Goal: Check status: Check status

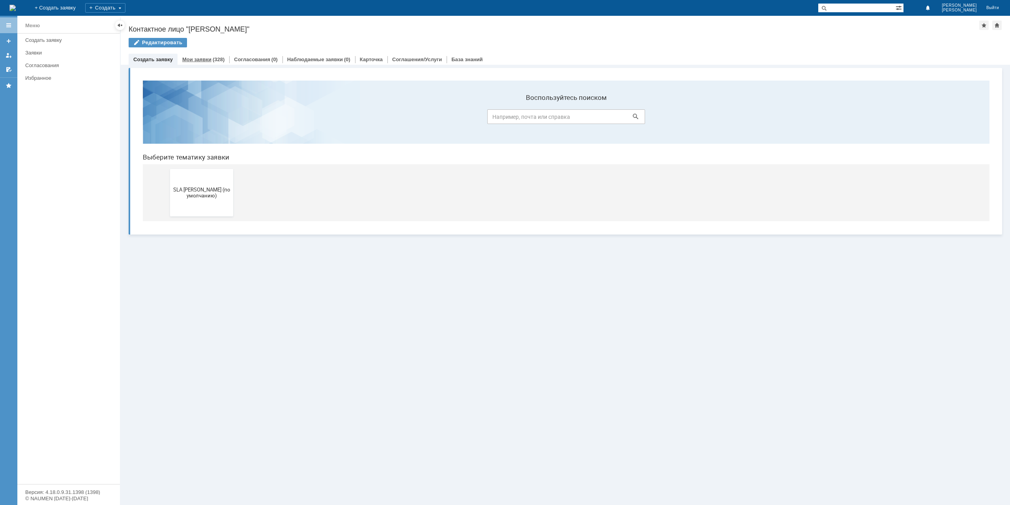
click at [204, 56] on link "Мои заявки" at bounding box center [196, 59] width 29 height 6
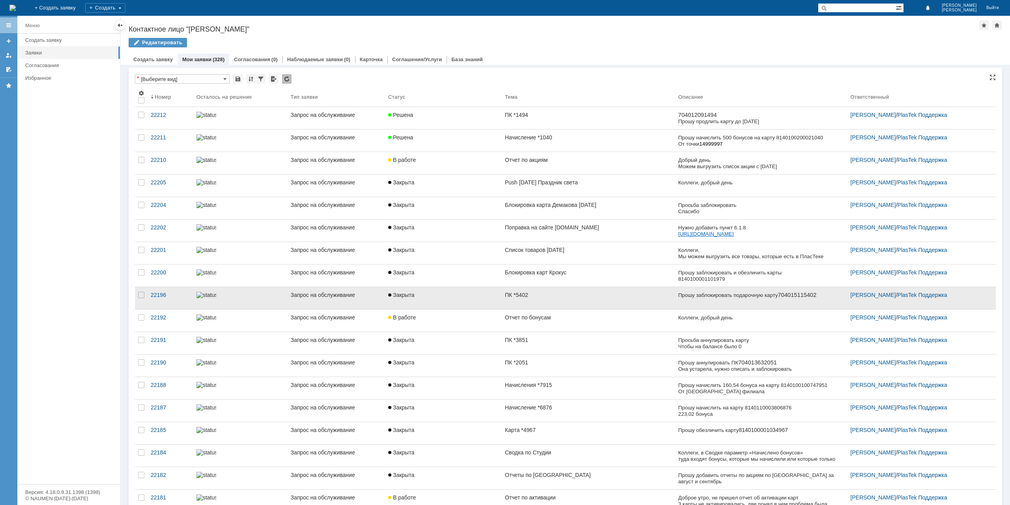
click at [555, 287] on link "ПК *5402" at bounding box center [588, 298] width 173 height 22
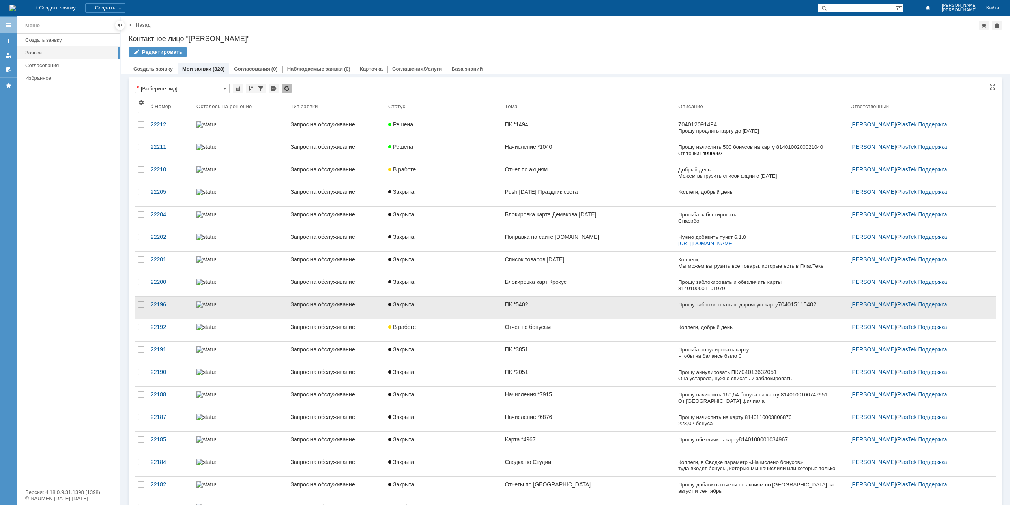
click at [532, 313] on link "ПК *5402" at bounding box center [588, 307] width 173 height 22
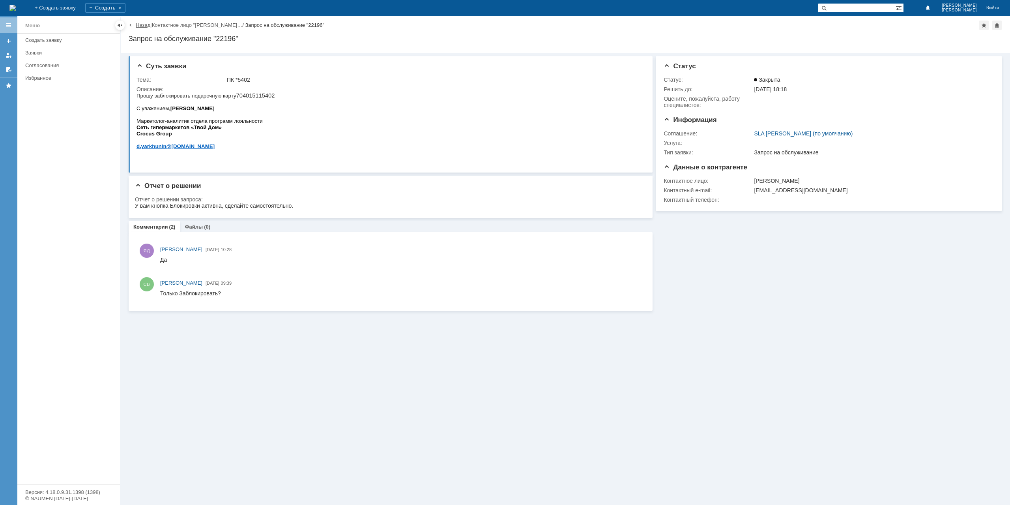
click at [142, 26] on link "Назад" at bounding box center [143, 25] width 15 height 6
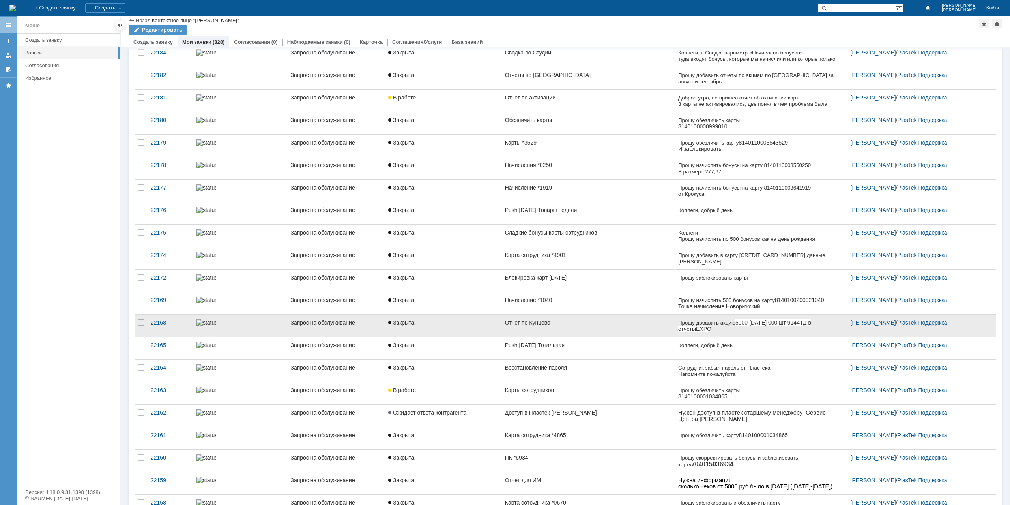
scroll to position [395, 0]
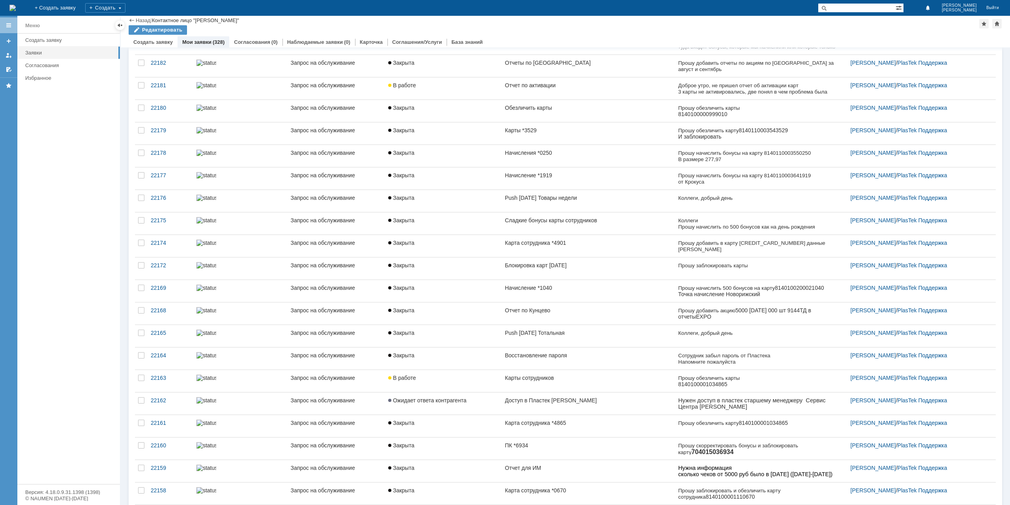
click at [876, 9] on input "text" at bounding box center [857, 7] width 78 height 9
type input "*8060"
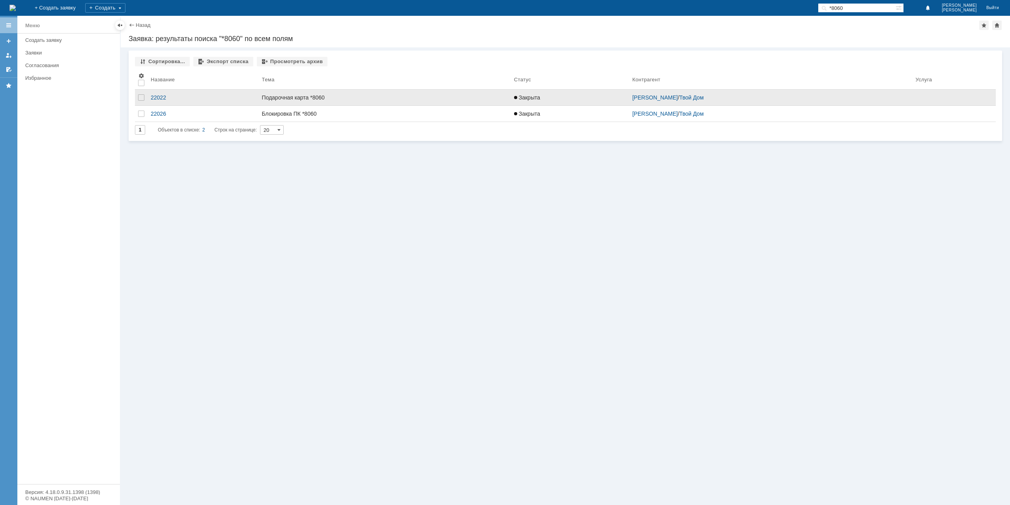
click at [380, 97] on div "Подарочная карта *8060" at bounding box center [385, 97] width 246 height 6
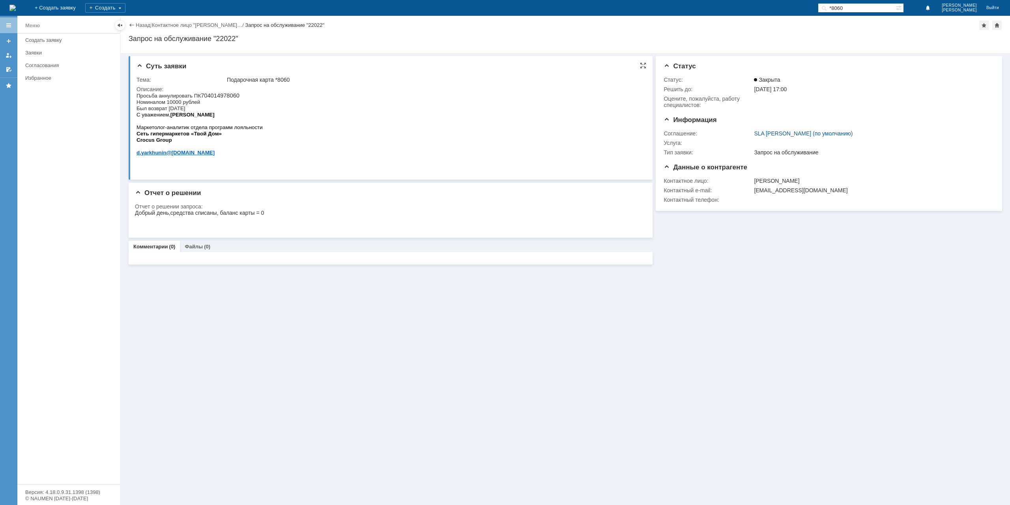
click at [219, 97] on p "Просьба аннулировать ПК 704014978060" at bounding box center [200, 95] width 126 height 6
click at [145, 26] on link "Назад" at bounding box center [143, 25] width 15 height 6
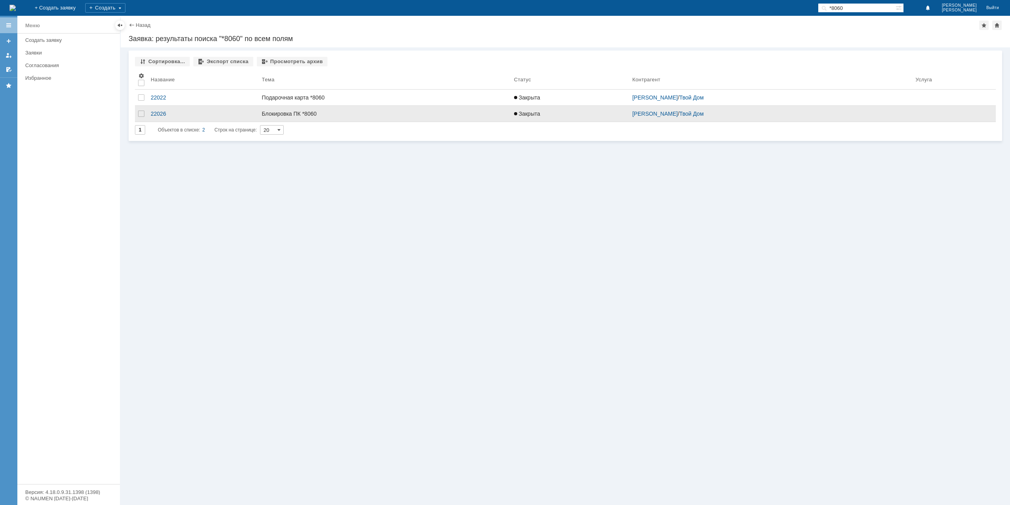
click at [358, 114] on div "Блокировка ПК *8060" at bounding box center [385, 114] width 246 height 6
